Goal: Task Accomplishment & Management: Manage account settings

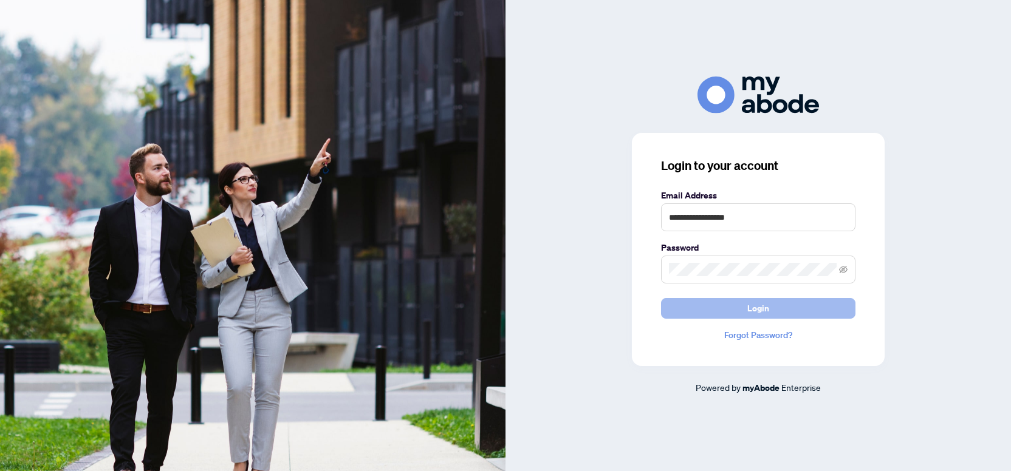
click at [756, 315] on span "Login" at bounding box center [758, 308] width 22 height 19
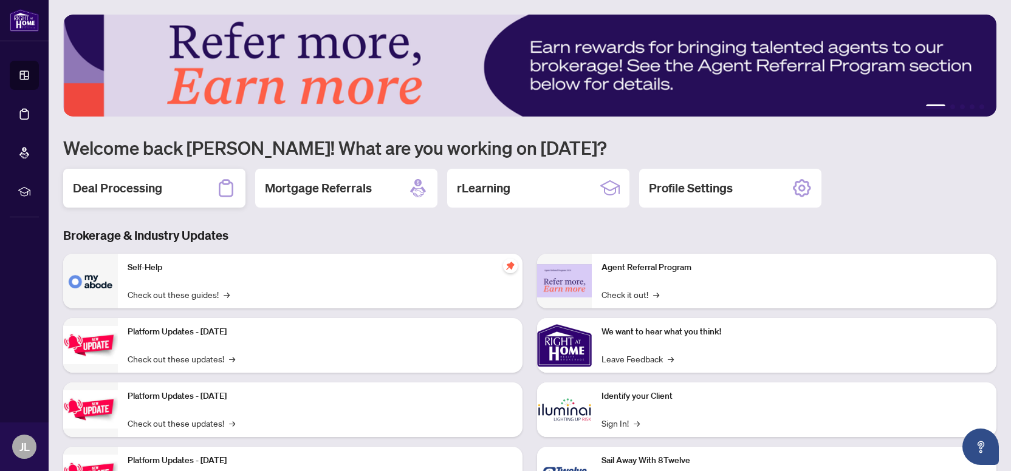
click at [158, 181] on div "Deal Processing" at bounding box center [154, 188] width 182 height 39
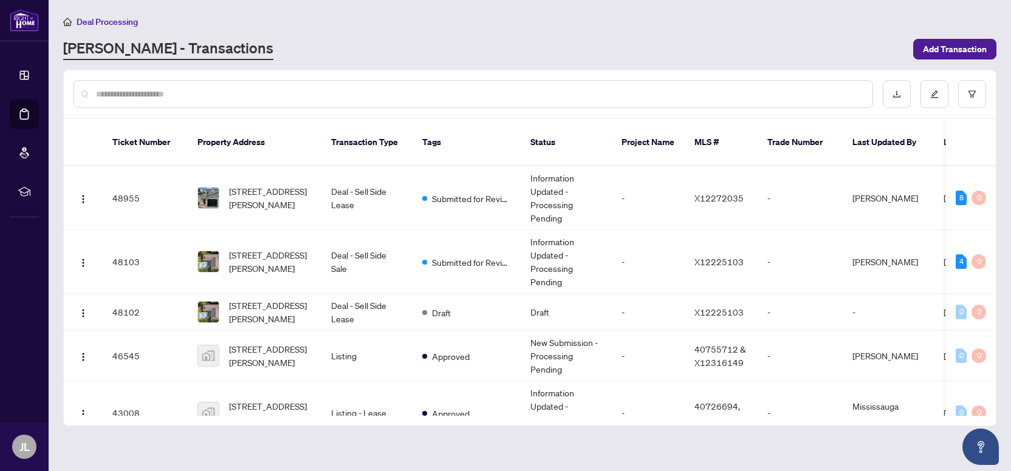
click at [265, 98] on input "text" at bounding box center [479, 93] width 767 height 13
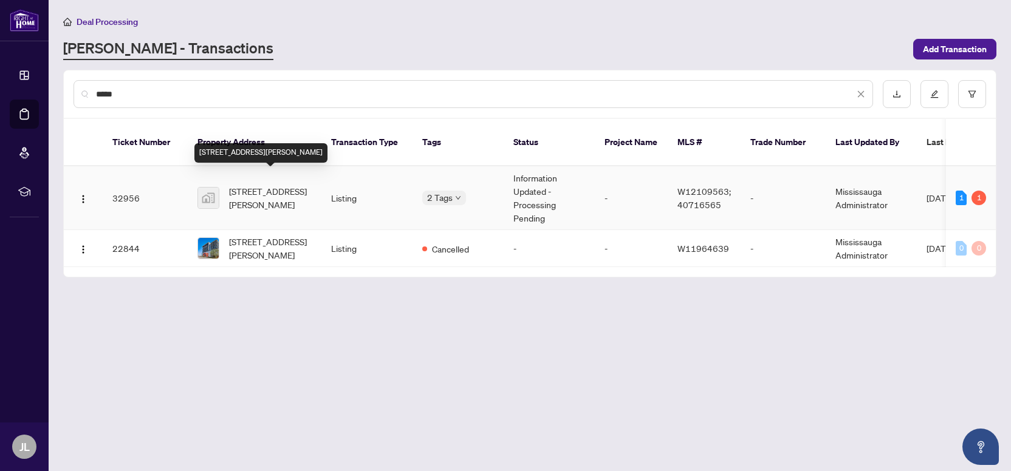
type input "*****"
click at [239, 185] on span "[STREET_ADDRESS][PERSON_NAME]" at bounding box center [270, 198] width 83 height 27
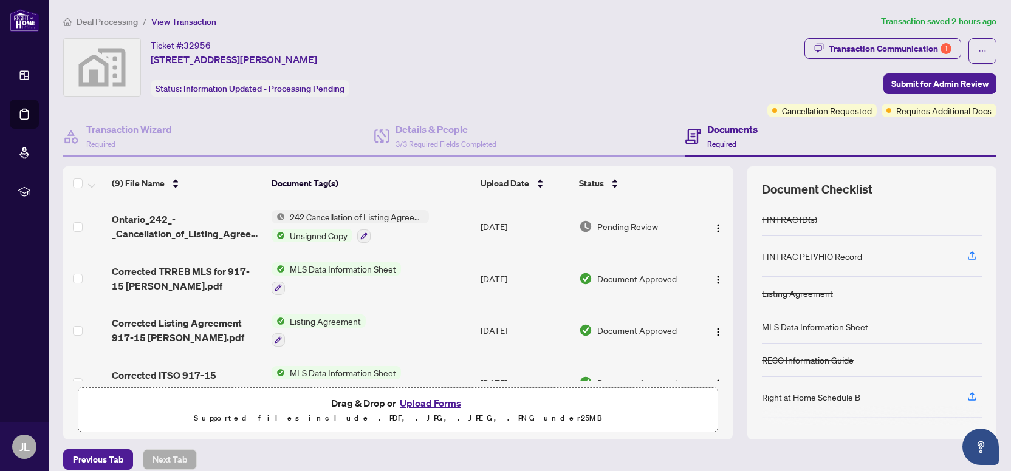
click at [425, 403] on button "Upload Forms" at bounding box center [430, 403] width 69 height 16
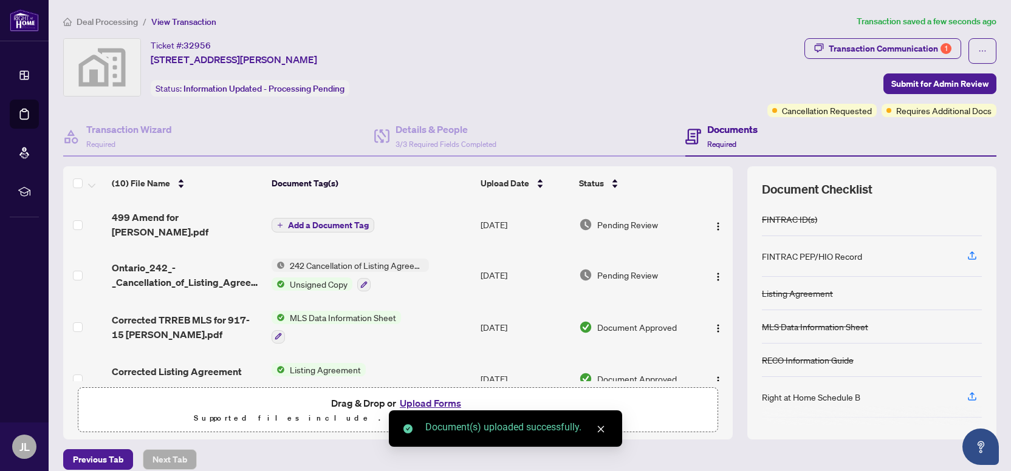
click at [337, 222] on span "Add a Document Tag" at bounding box center [328, 225] width 81 height 9
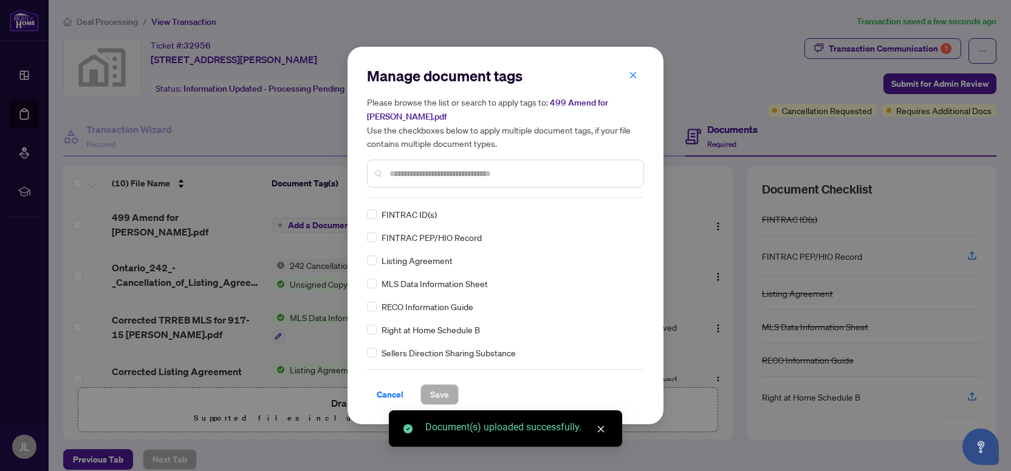
click at [431, 199] on div "Manage document tags Please browse the list or search to apply tags to: 499 Ame…" at bounding box center [505, 235] width 277 height 339
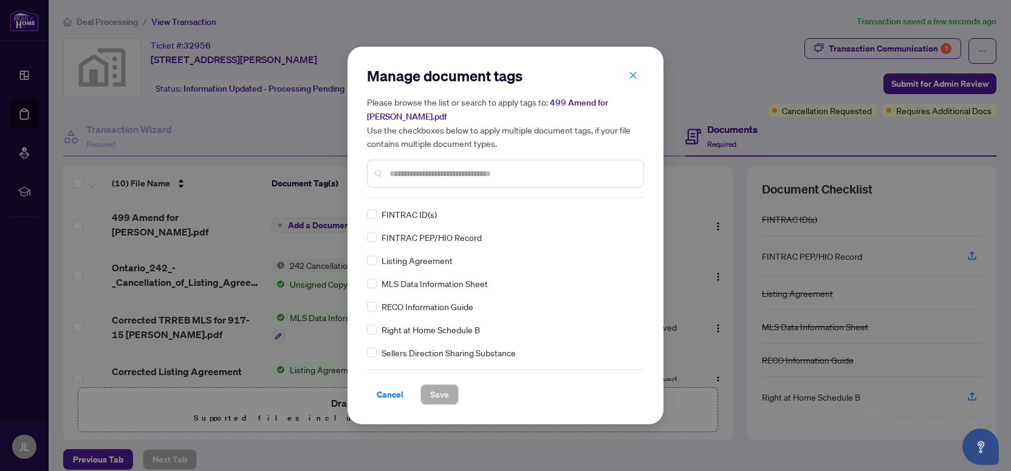
click at [462, 185] on div at bounding box center [505, 174] width 277 height 28
click at [480, 179] on input "text" at bounding box center [511, 173] width 244 height 13
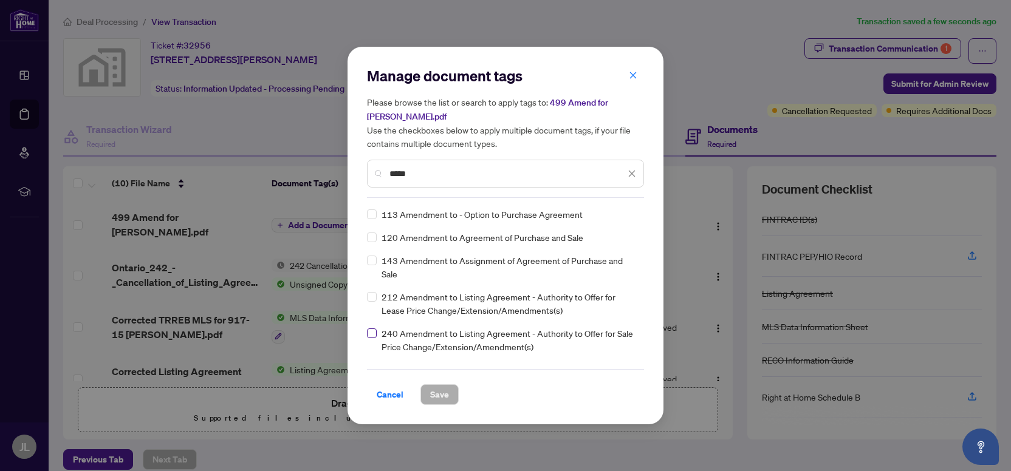
type input "*****"
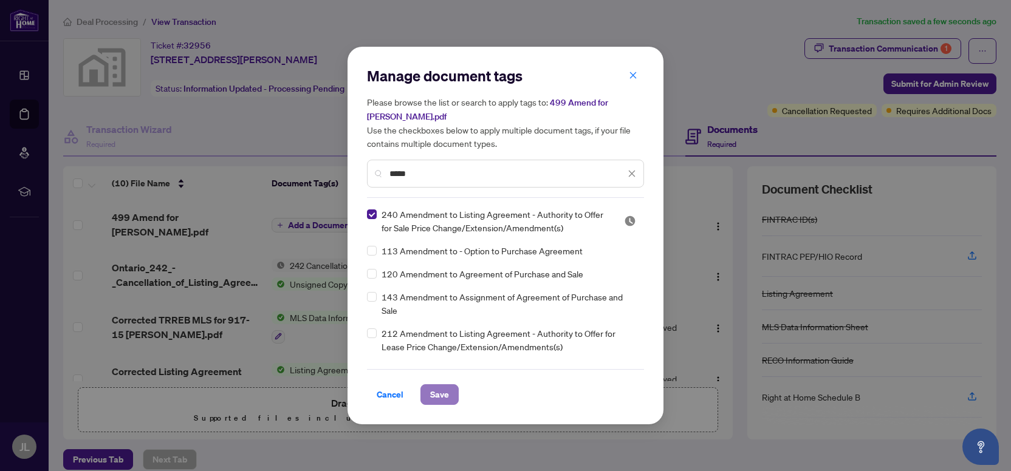
click at [431, 393] on span "Save" at bounding box center [439, 394] width 19 height 19
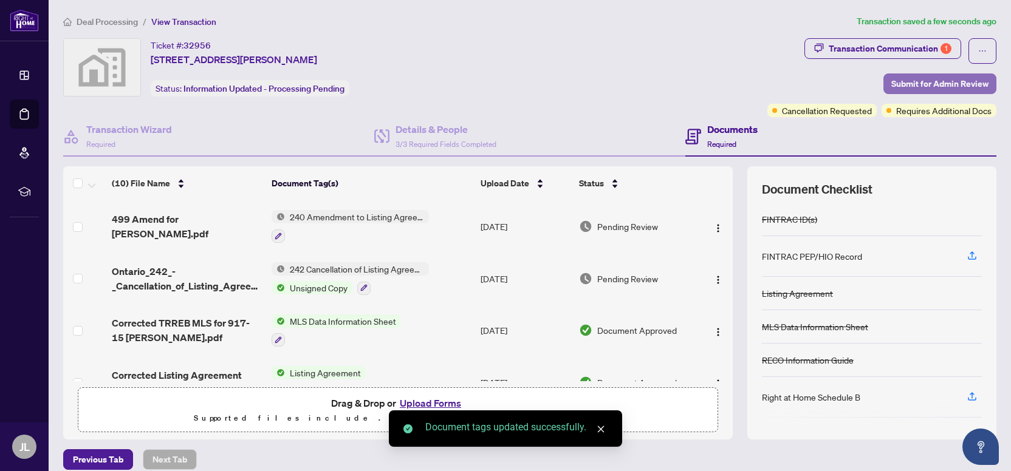
click at [939, 83] on span "Submit for Admin Review" at bounding box center [939, 83] width 97 height 19
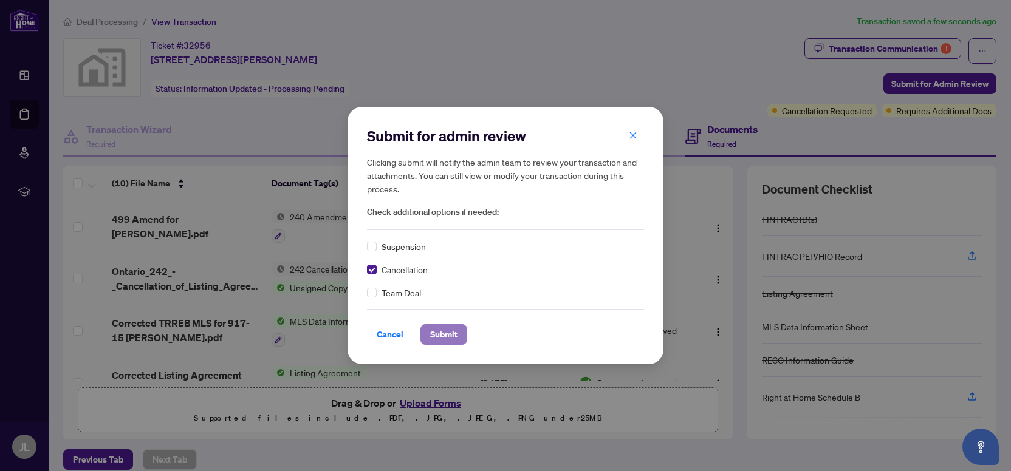
click at [443, 337] on span "Submit" at bounding box center [443, 334] width 27 height 19
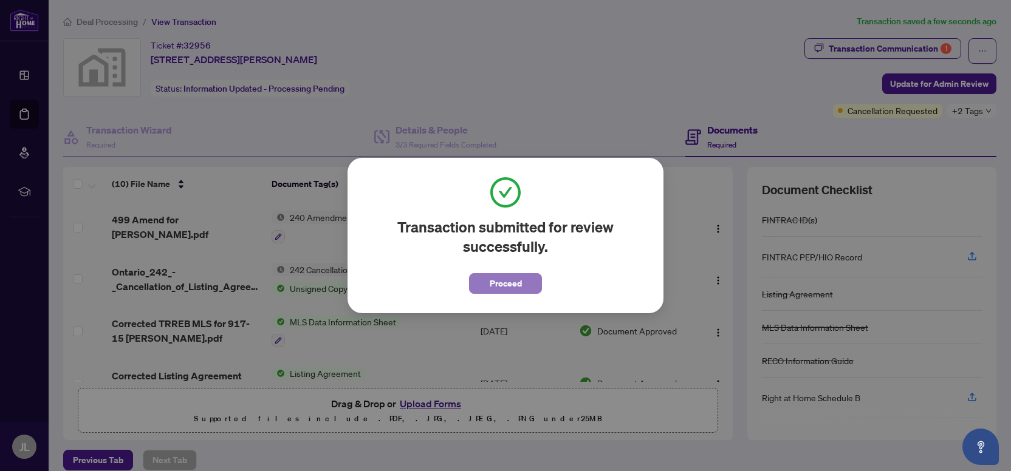
click at [511, 288] on span "Proceed" at bounding box center [506, 283] width 32 height 19
